Goal: Information Seeking & Learning: Check status

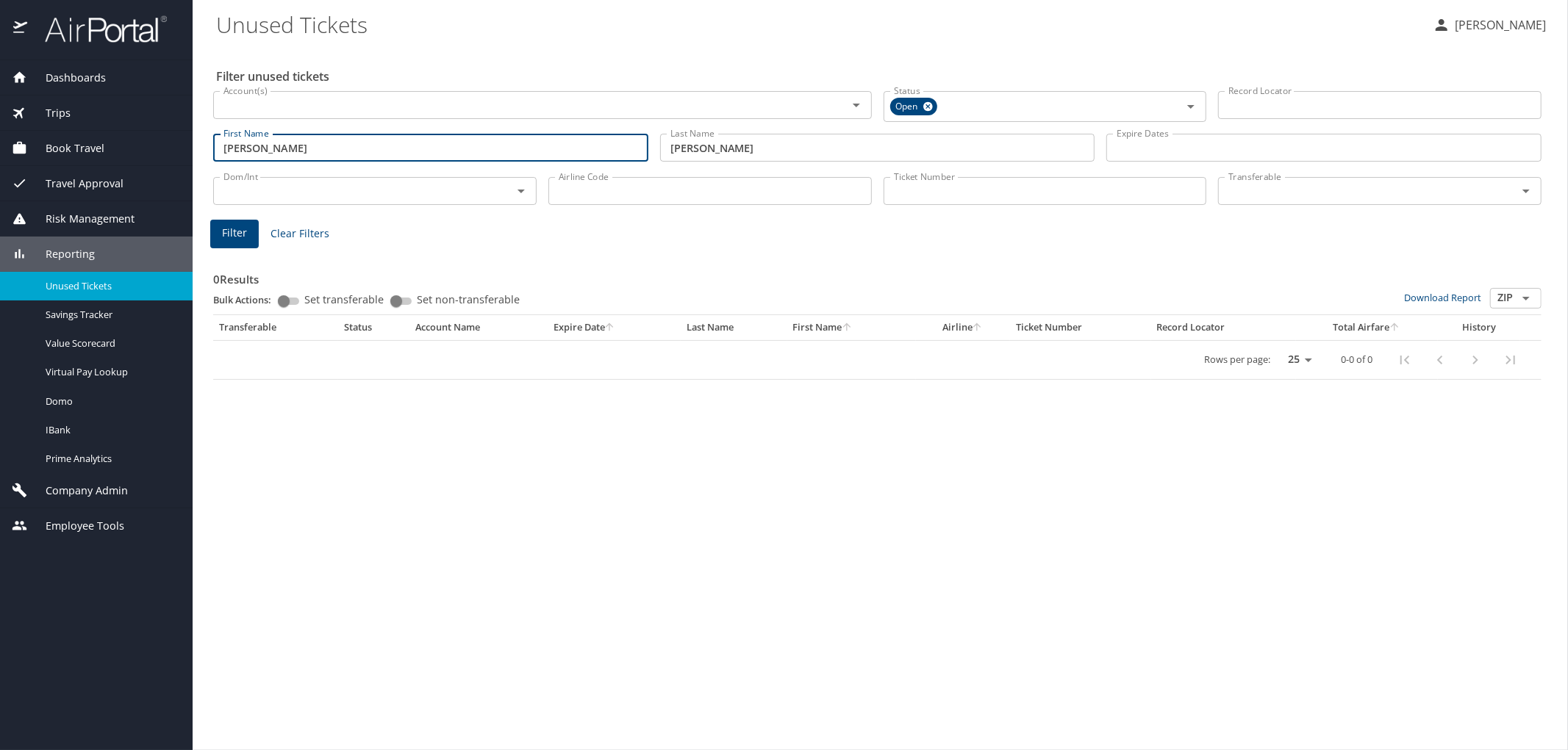
drag, startPoint x: 311, startPoint y: 142, endPoint x: 126, endPoint y: 157, distance: 185.6
click at [128, 160] on div "Dashboards AirPortal 360™ Manager AirPortal 360™ Agent My Travel Dashboard Trip…" at bounding box center [784, 375] width 1568 height 750
click at [227, 234] on span "Filter" at bounding box center [235, 233] width 25 height 18
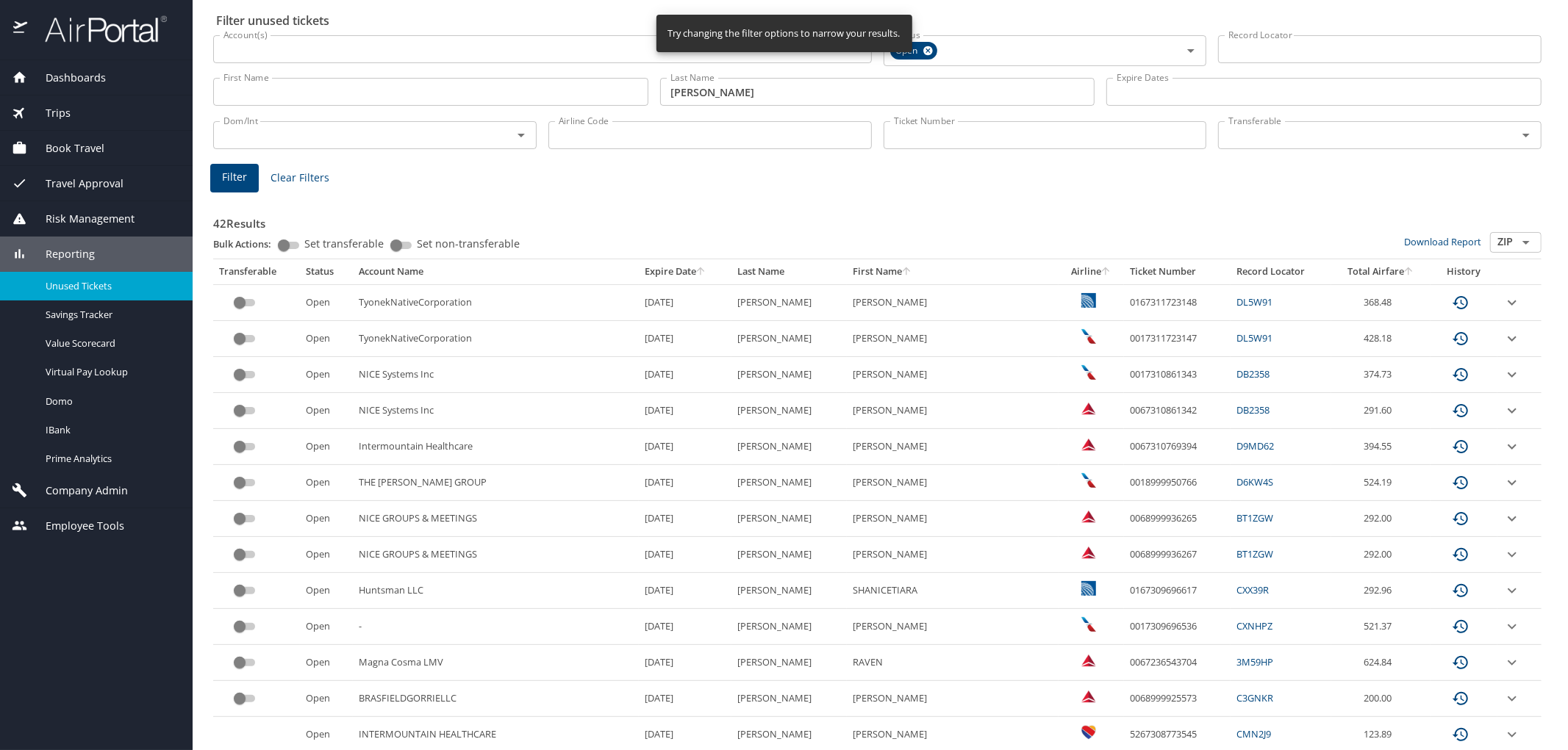
scroll to position [82, 0]
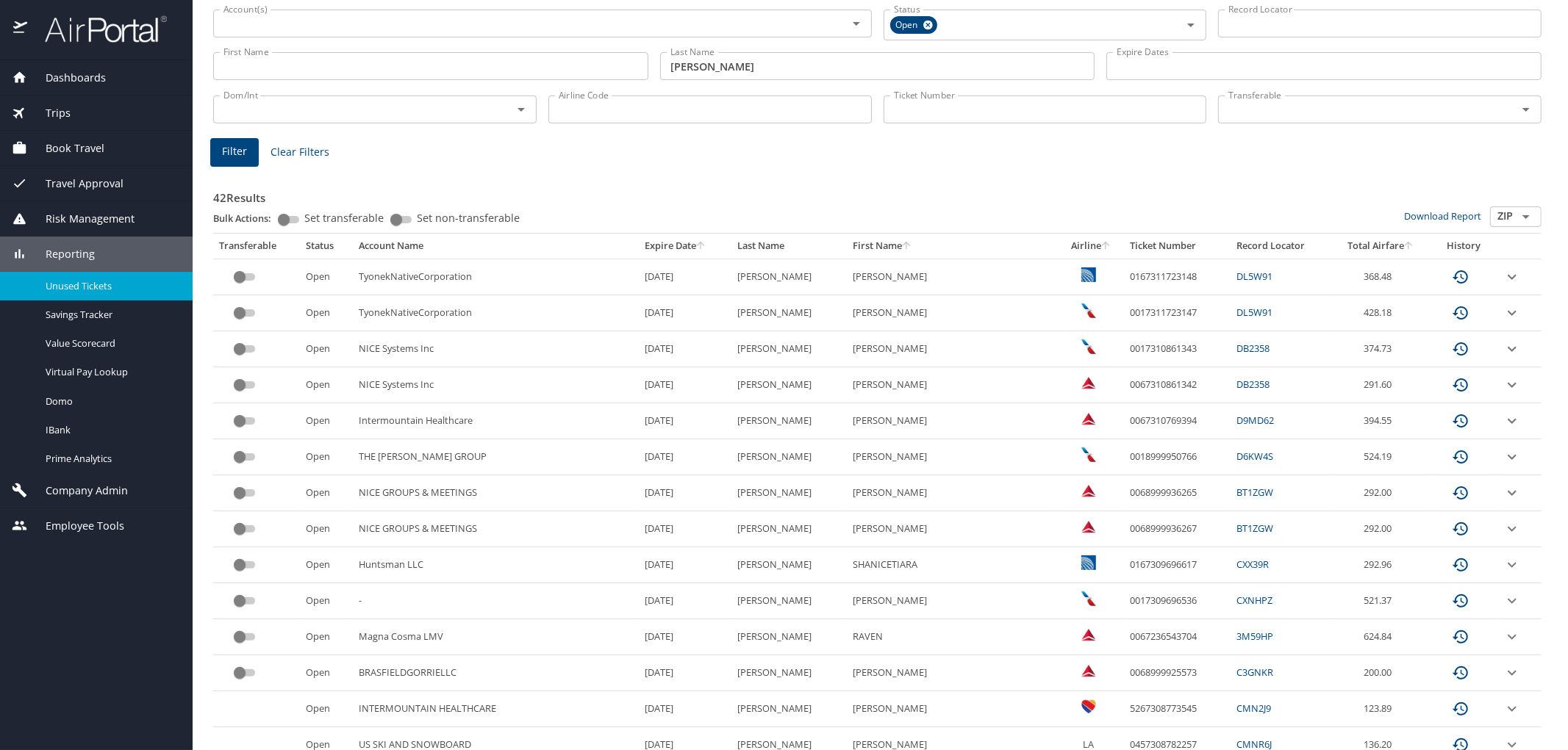
click at [299, 63] on input "First Name" at bounding box center [431, 66] width 436 height 28
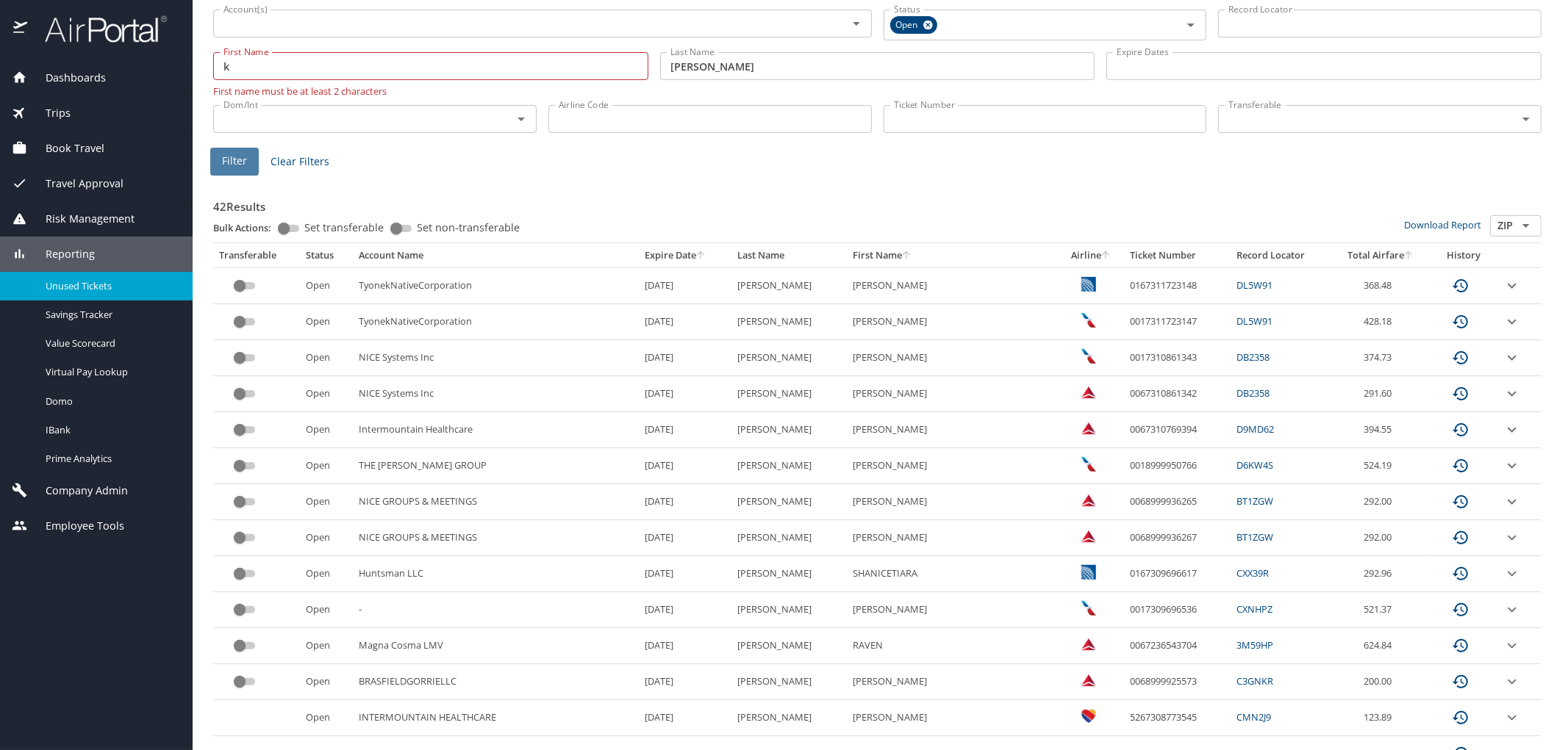
click at [227, 165] on span "Filter" at bounding box center [235, 161] width 25 height 18
click at [230, 163] on span "Filter" at bounding box center [235, 161] width 25 height 18
click at [276, 62] on input "k" at bounding box center [431, 66] width 436 height 28
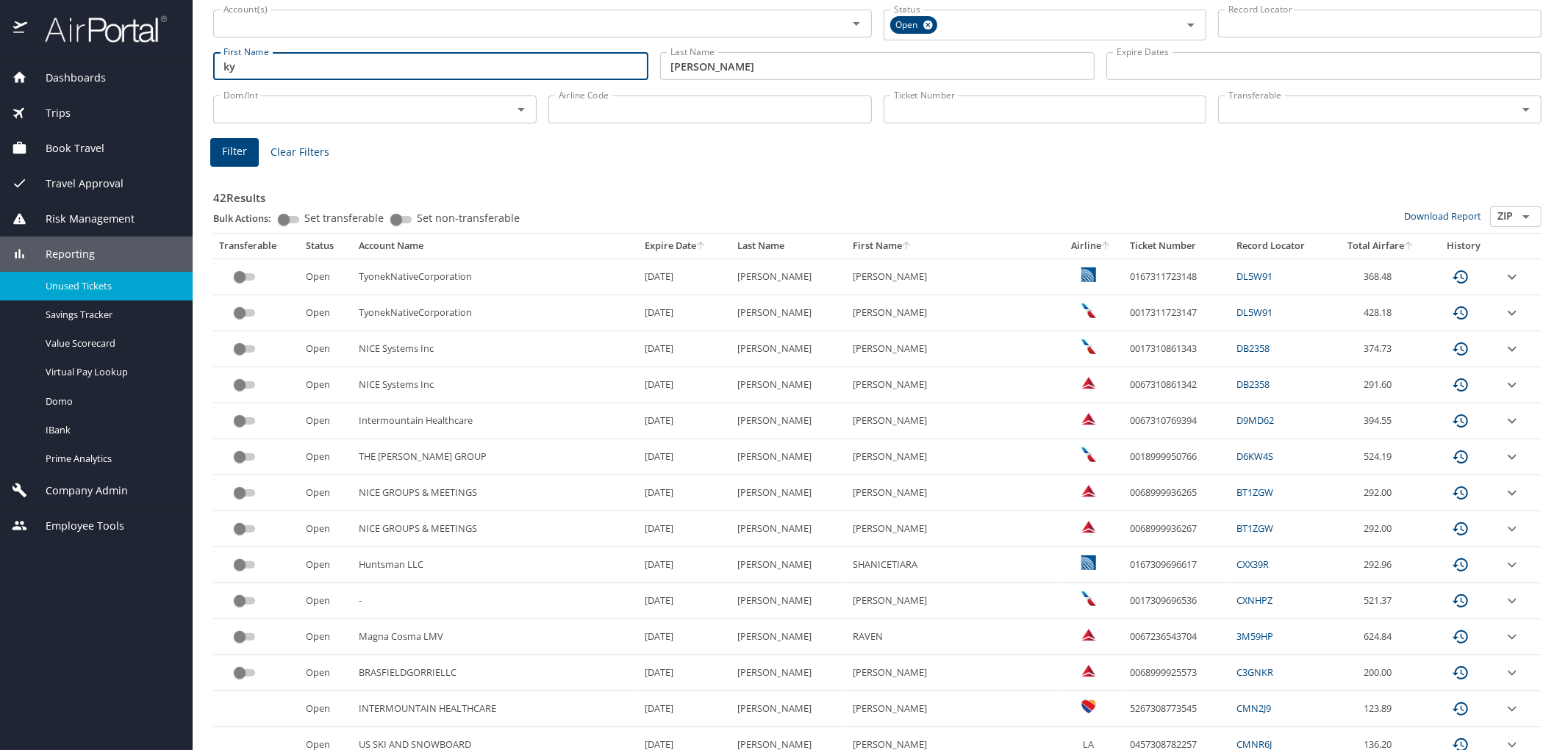
type input "ky"
click at [234, 148] on span "Filter" at bounding box center [235, 151] width 25 height 18
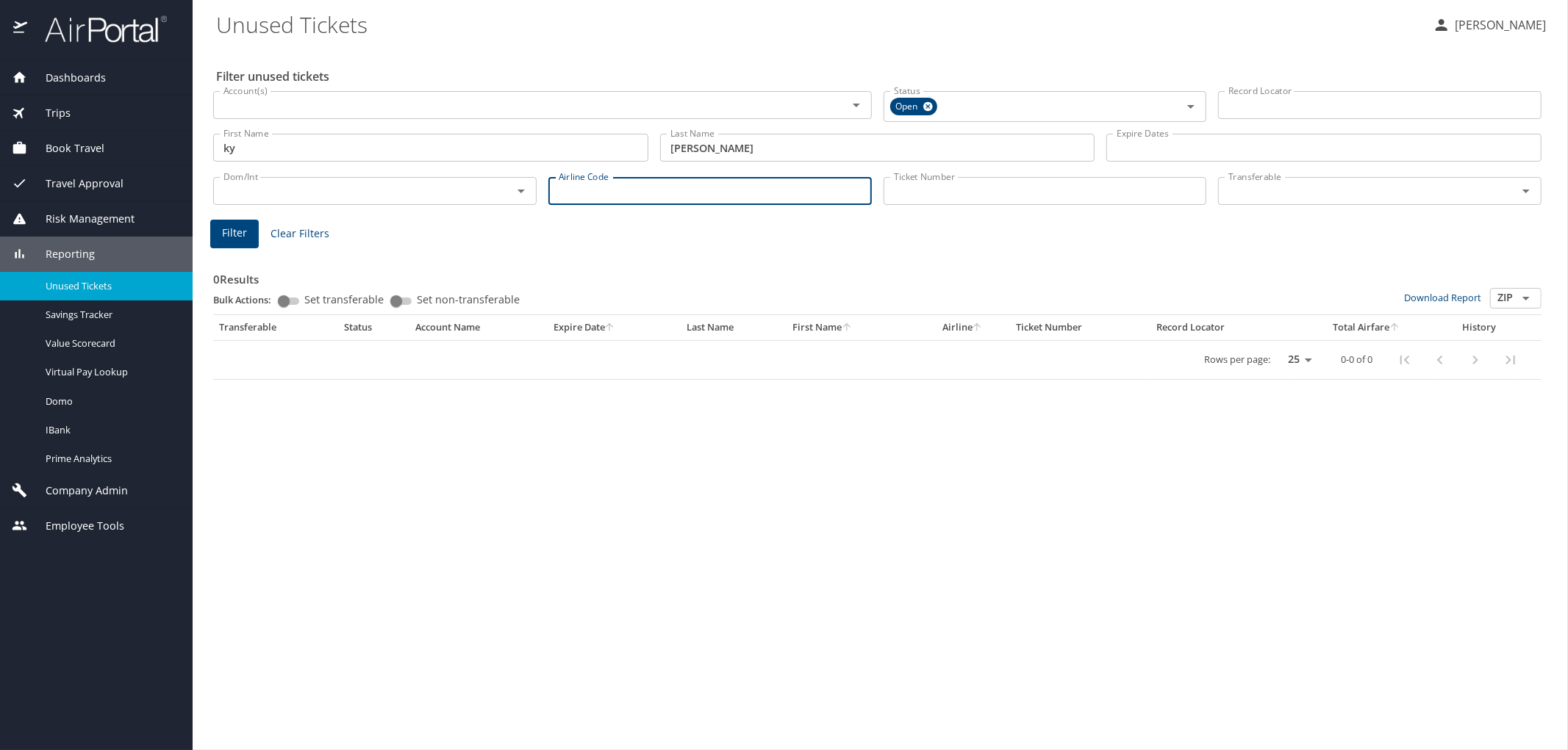
click at [630, 191] on input "Airline Code" at bounding box center [710, 190] width 324 height 28
type input "DL"
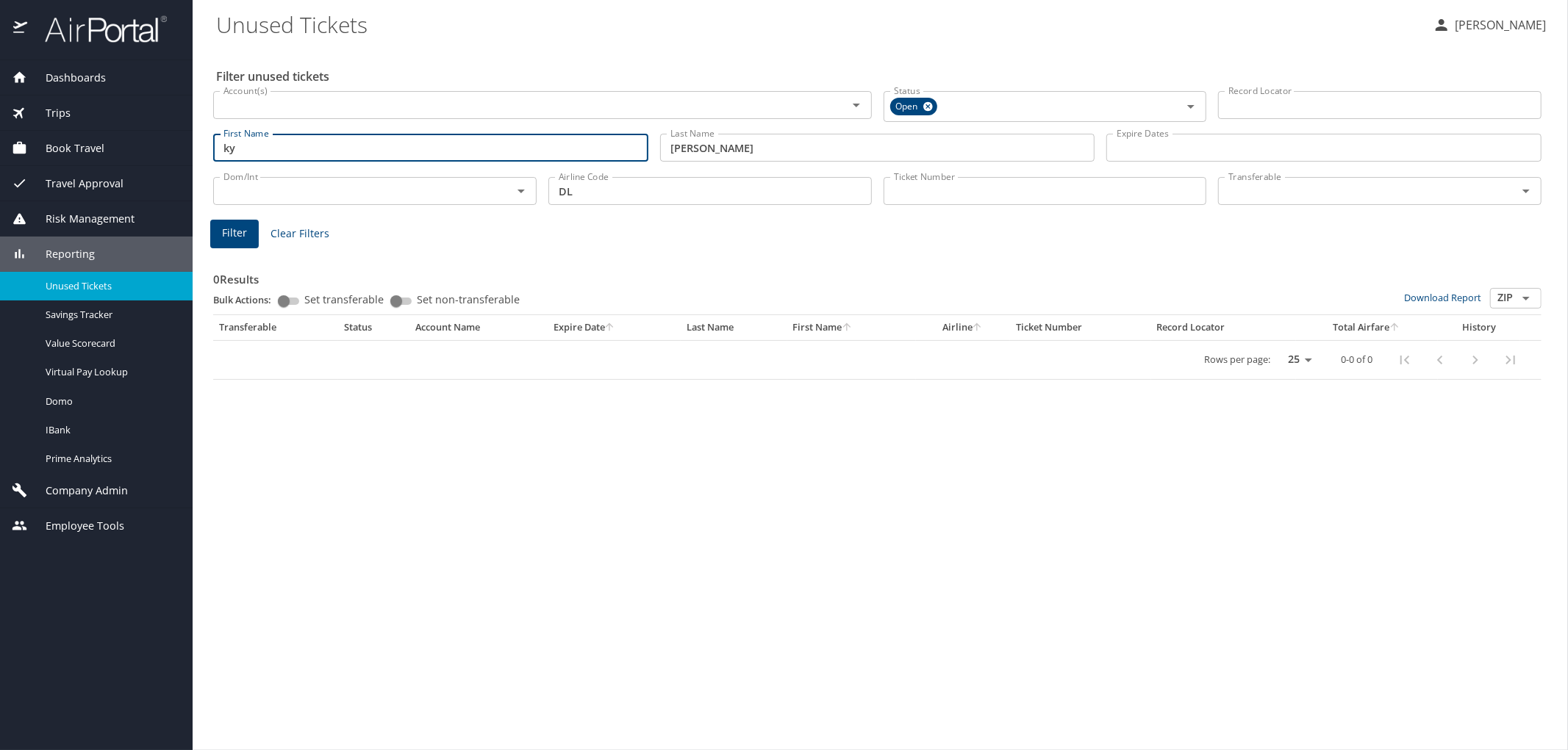
drag, startPoint x: 281, startPoint y: 145, endPoint x: 72, endPoint y: 165, distance: 210.0
click at [83, 160] on div "Dashboards AirPortal 360™ Manager AirPortal 360™ Agent My Travel Dashboard Trip…" at bounding box center [784, 375] width 1568 height 750
click at [222, 229] on span "Filter" at bounding box center [235, 233] width 25 height 18
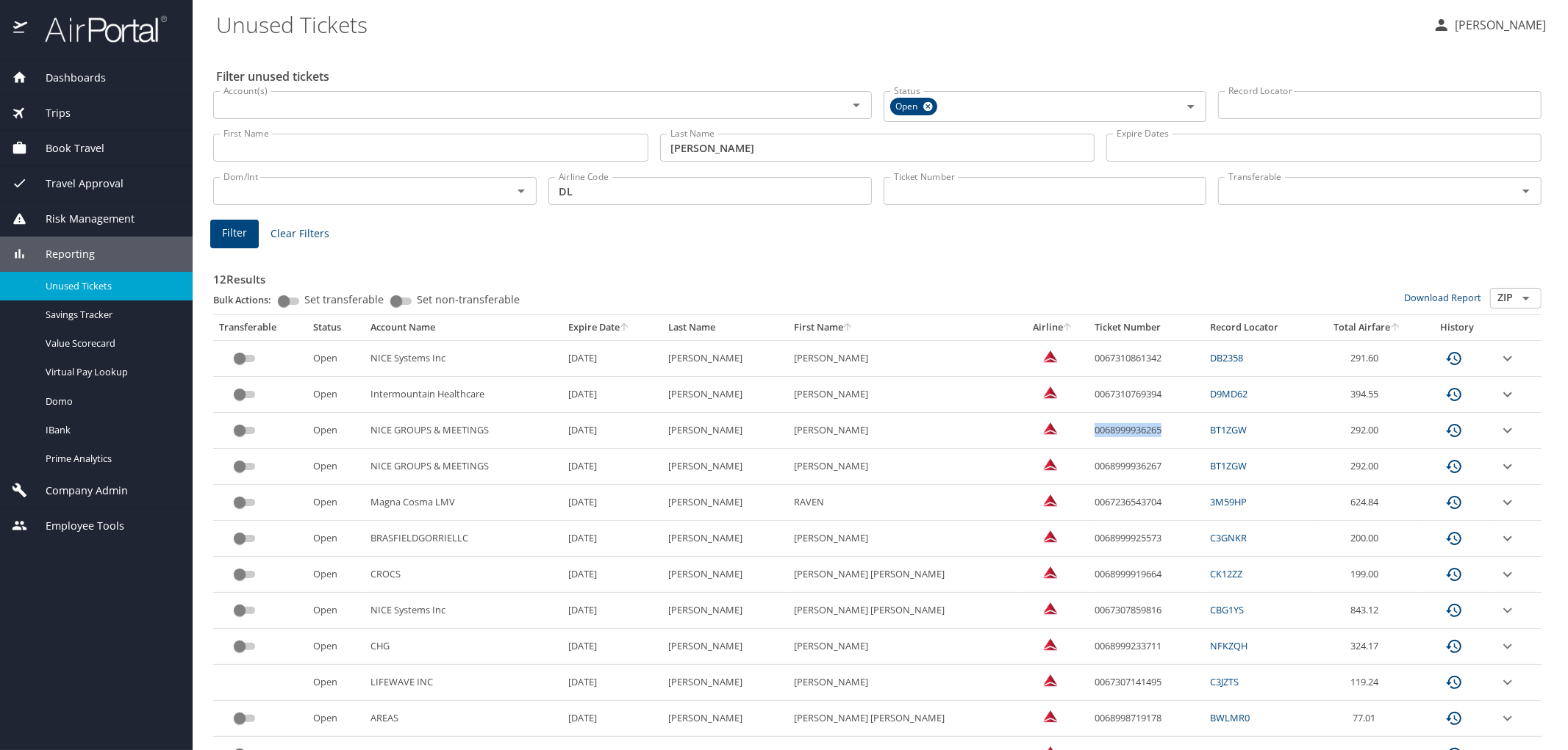
drag, startPoint x: 1109, startPoint y: 436, endPoint x: 1034, endPoint y: 433, distance: 75.1
click at [1089, 433] on td "0068999936265" at bounding box center [1146, 431] width 115 height 36
copy td "0068999936265"
click at [1455, 24] on button "[PERSON_NAME]" at bounding box center [1490, 24] width 125 height 26
click at [1386, 29] on div at bounding box center [784, 375] width 1568 height 750
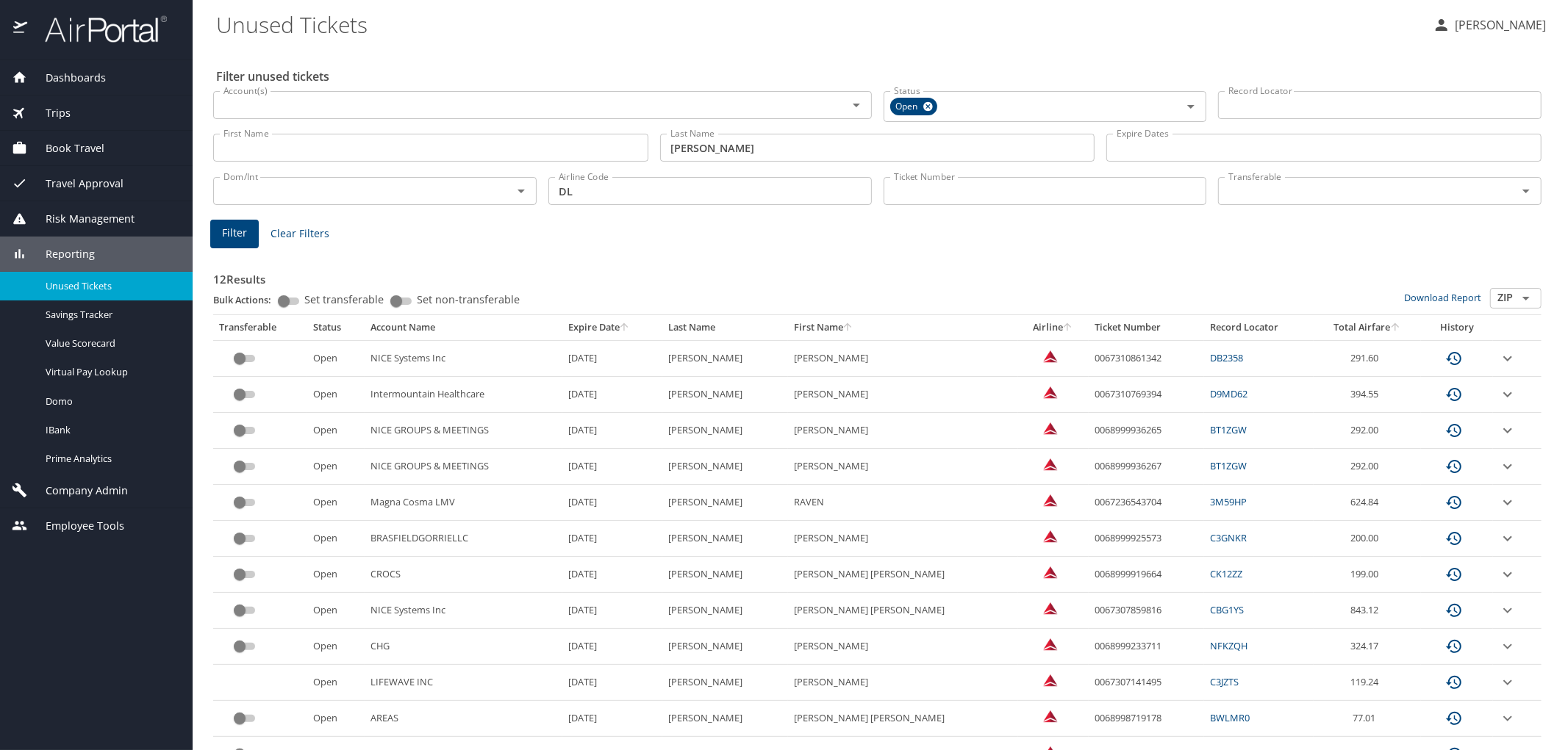
click at [1320, 267] on h3 "12 Results" at bounding box center [877, 275] width 1328 height 25
